Goal: Information Seeking & Learning: Learn about a topic

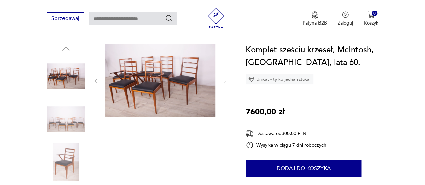
click at [160, 82] on img at bounding box center [161, 80] width 110 height 73
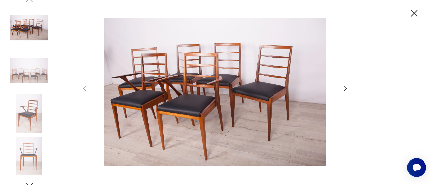
click at [413, 13] on icon "button" at bounding box center [414, 14] width 12 height 12
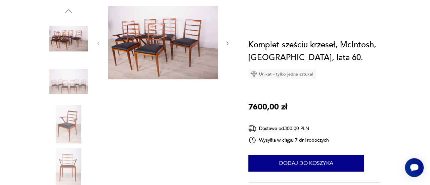
scroll to position [34, 0]
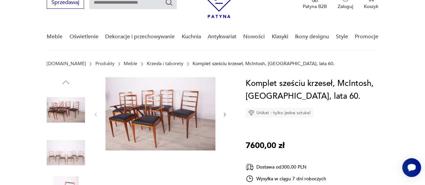
click at [192, 117] on img at bounding box center [161, 113] width 110 height 73
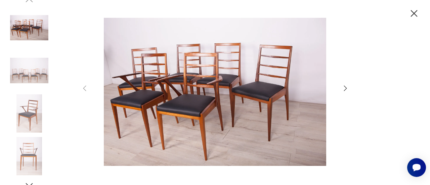
click at [194, 115] on img at bounding box center [214, 92] width 239 height 148
click at [346, 87] on icon "button" at bounding box center [345, 88] width 8 height 8
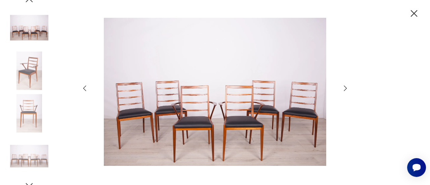
click at [346, 87] on icon "button" at bounding box center [345, 88] width 3 height 5
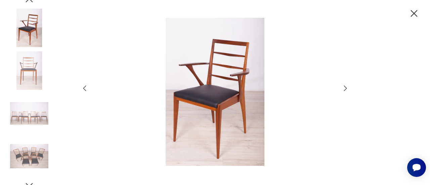
click at [346, 87] on icon "button" at bounding box center [345, 88] width 3 height 5
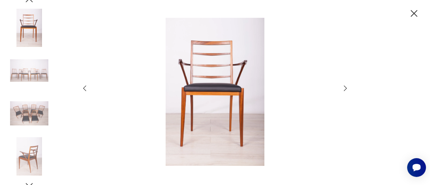
click at [346, 87] on icon "button" at bounding box center [345, 88] width 3 height 5
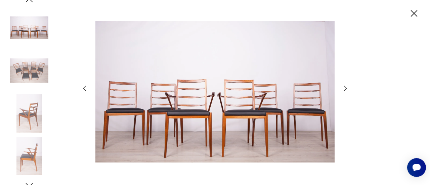
click at [346, 87] on icon "button" at bounding box center [345, 88] width 3 height 5
